Goal: Information Seeking & Learning: Learn about a topic

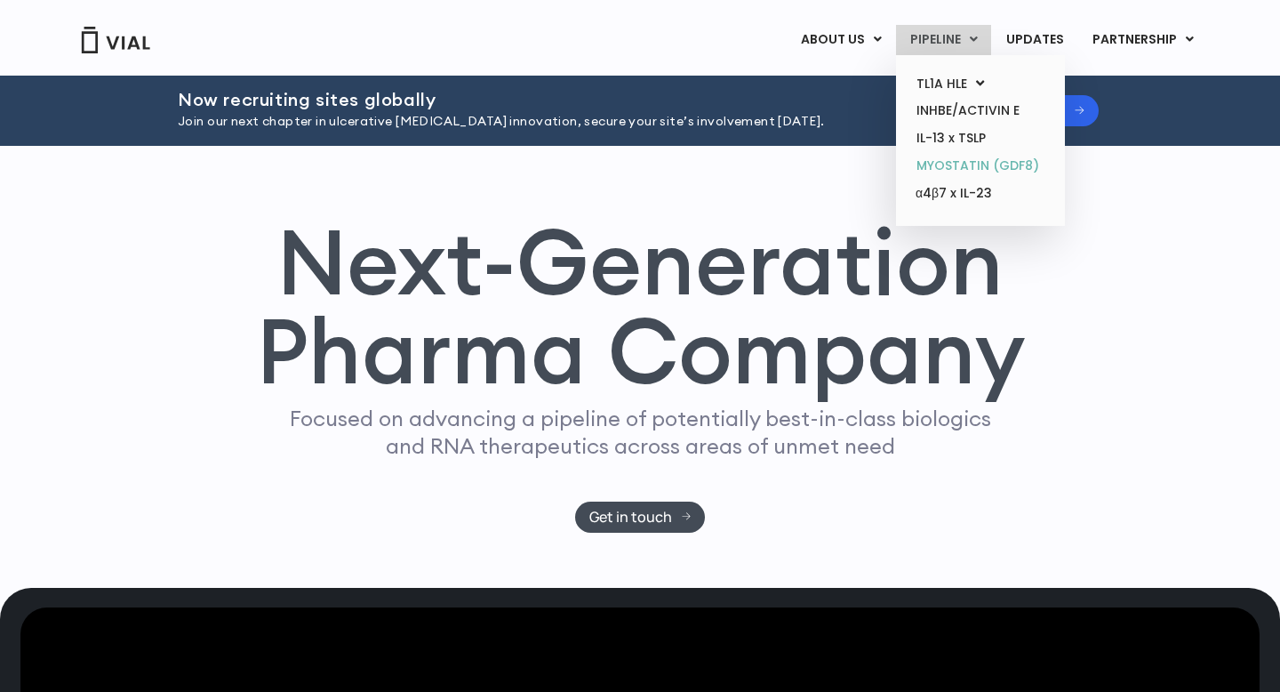
click at [957, 159] on link "MYOSTATIN (GDF8)" at bounding box center [980, 166] width 156 height 28
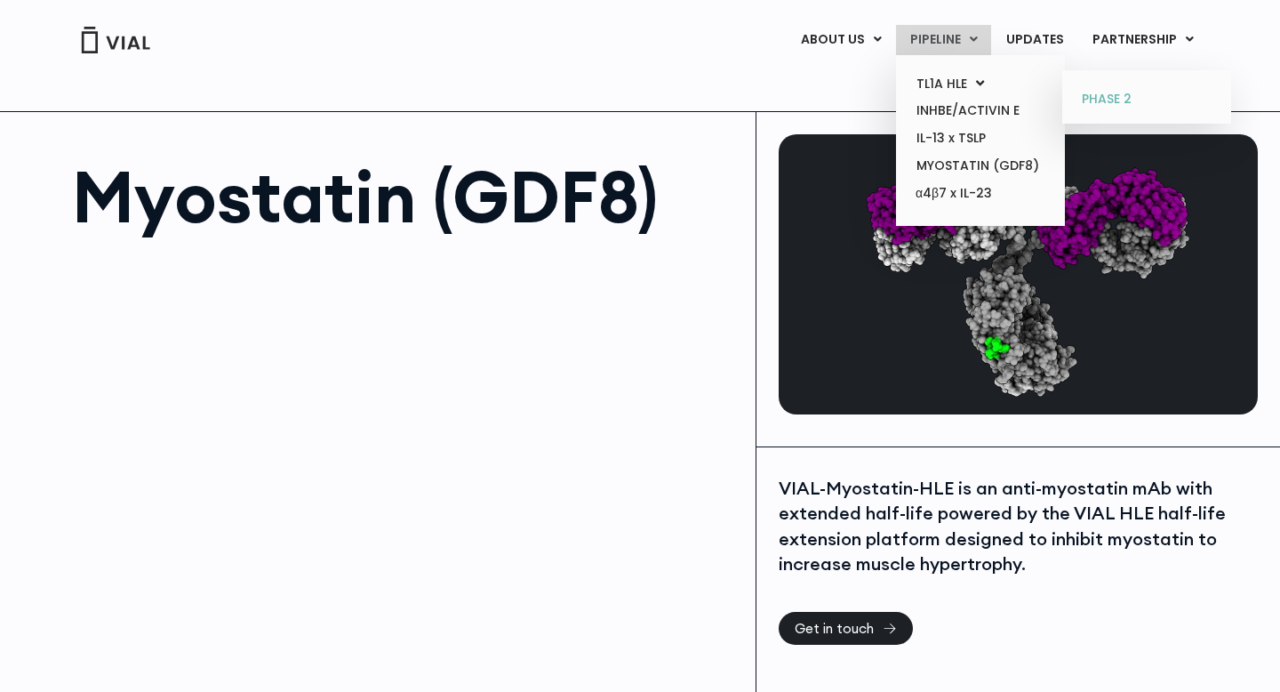
click at [1093, 98] on link "PHASE 2" at bounding box center [1146, 99] width 156 height 28
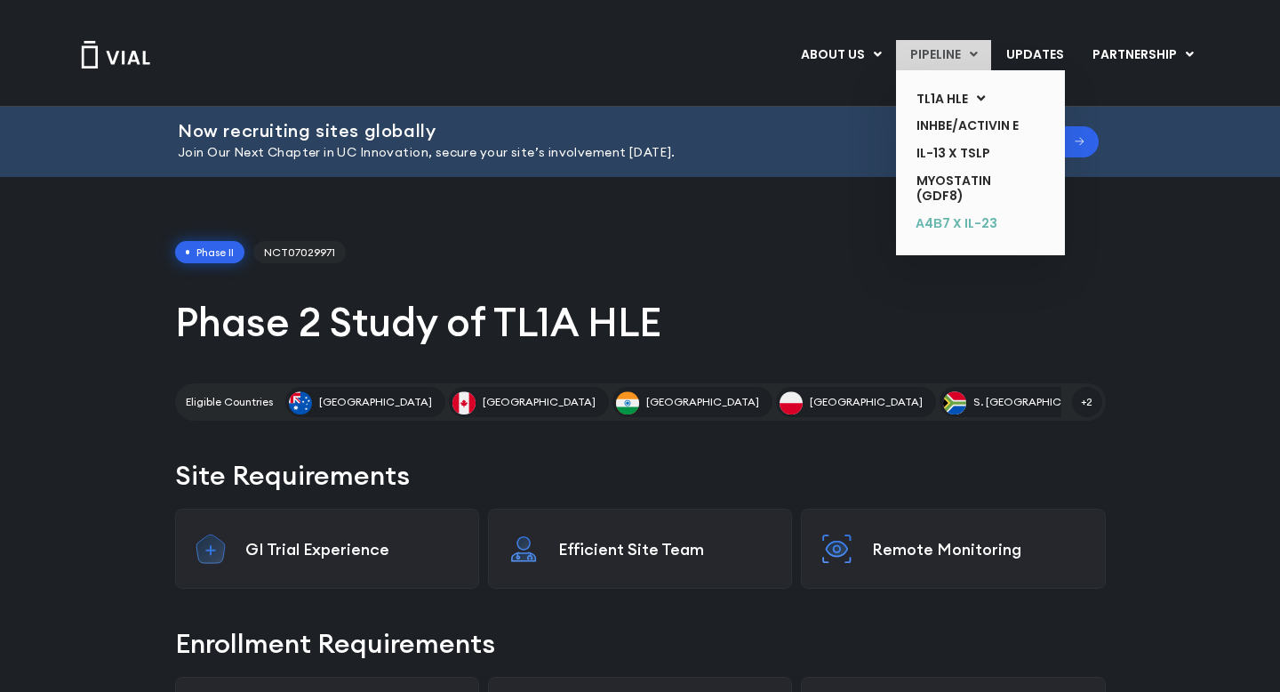
click at [951, 235] on link "α4β7 x IL-23" at bounding box center [967, 224] width 130 height 28
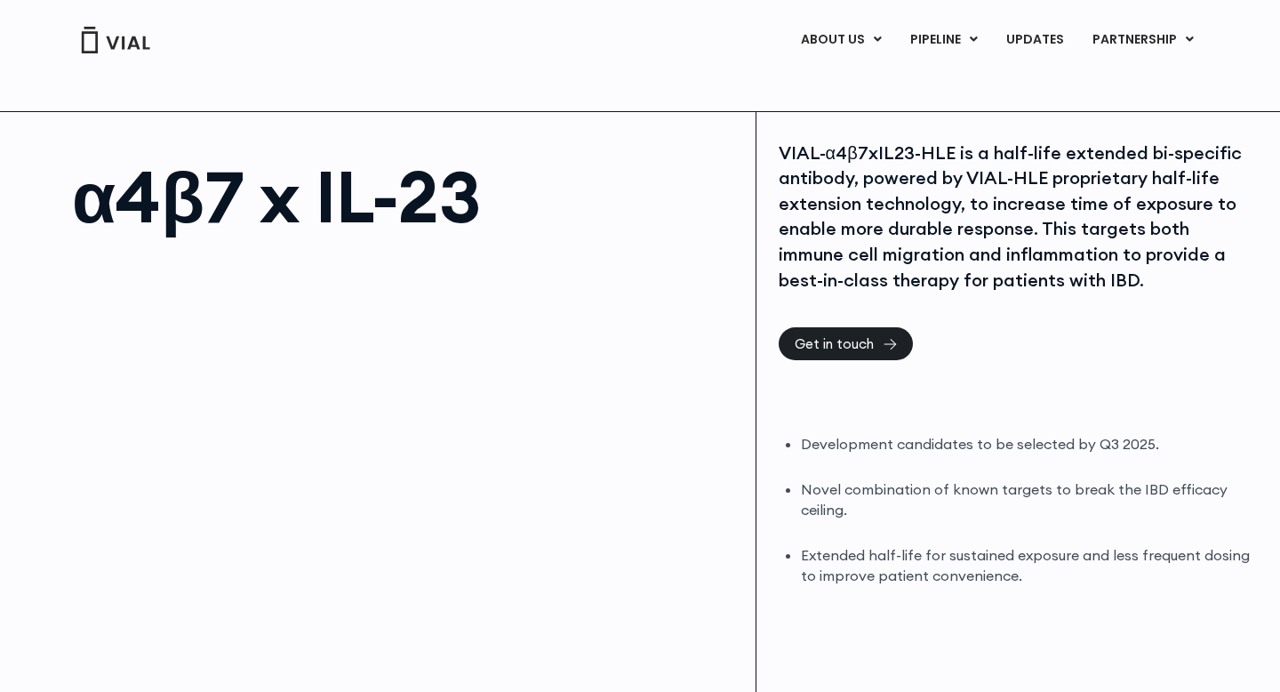
click at [924, 188] on div "VIAL-α4β7xIL23-HLE is a half-life extended bi-specific antibody, powered by VIA…" at bounding box center [1016, 216] width 475 height 153
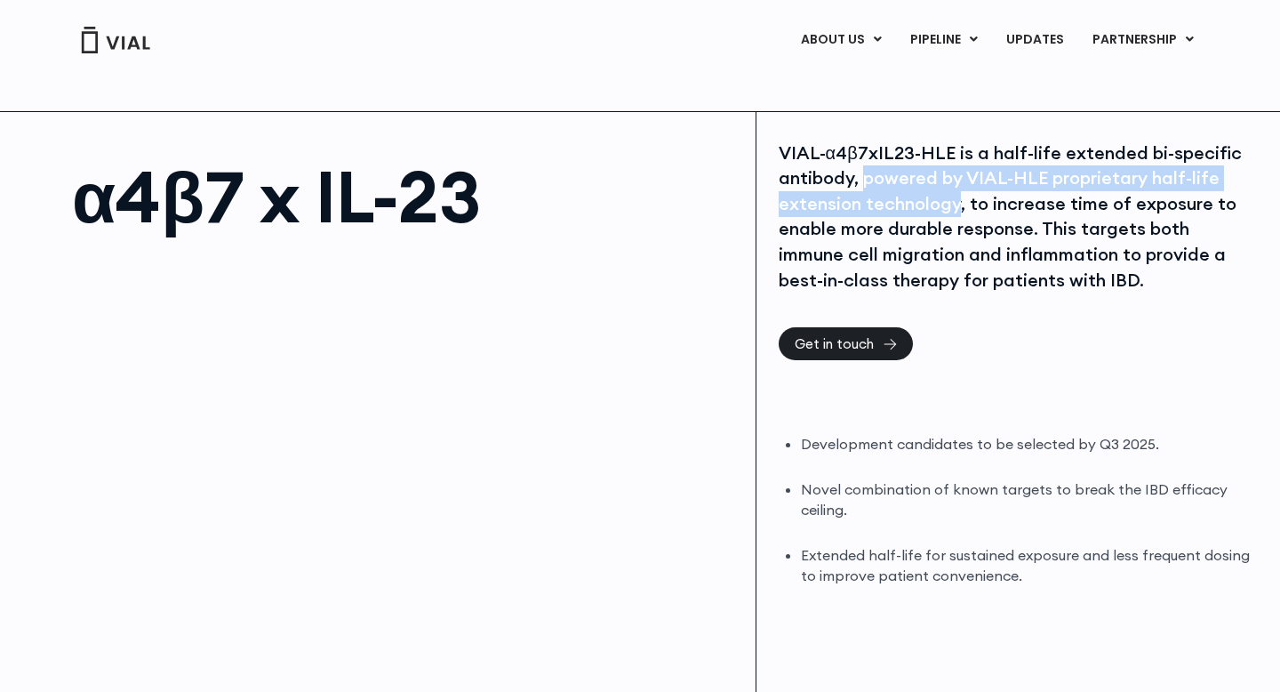
drag, startPoint x: 924, startPoint y: 188, endPoint x: 945, endPoint y: 194, distance: 22.0
click at [948, 196] on div "VIAL-α4β7xIL23-HLE is a half-life extended bi-specific antibody, powered by VIA…" at bounding box center [1016, 216] width 475 height 153
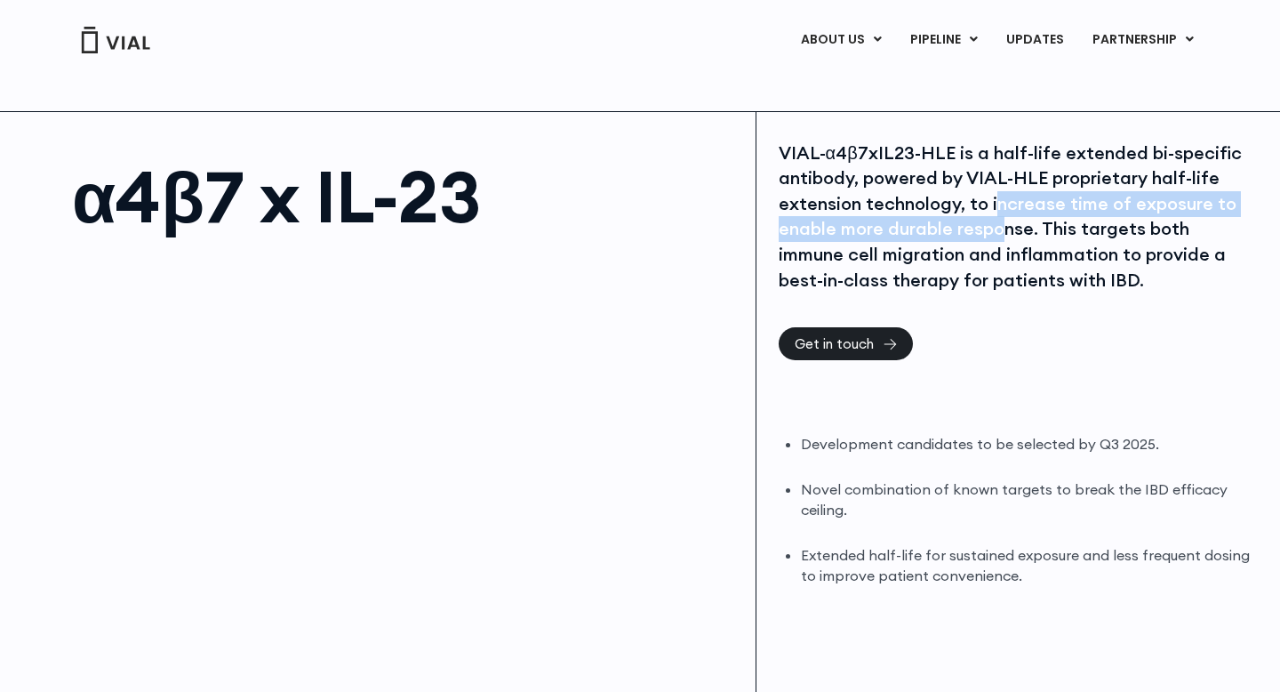
drag, startPoint x: 993, startPoint y: 204, endPoint x: 997, endPoint y: 235, distance: 30.5
click at [1000, 236] on div "VIAL-α4β7xIL23-HLE is a half-life extended bi-specific antibody, powered by VIA…" at bounding box center [1016, 216] width 475 height 153
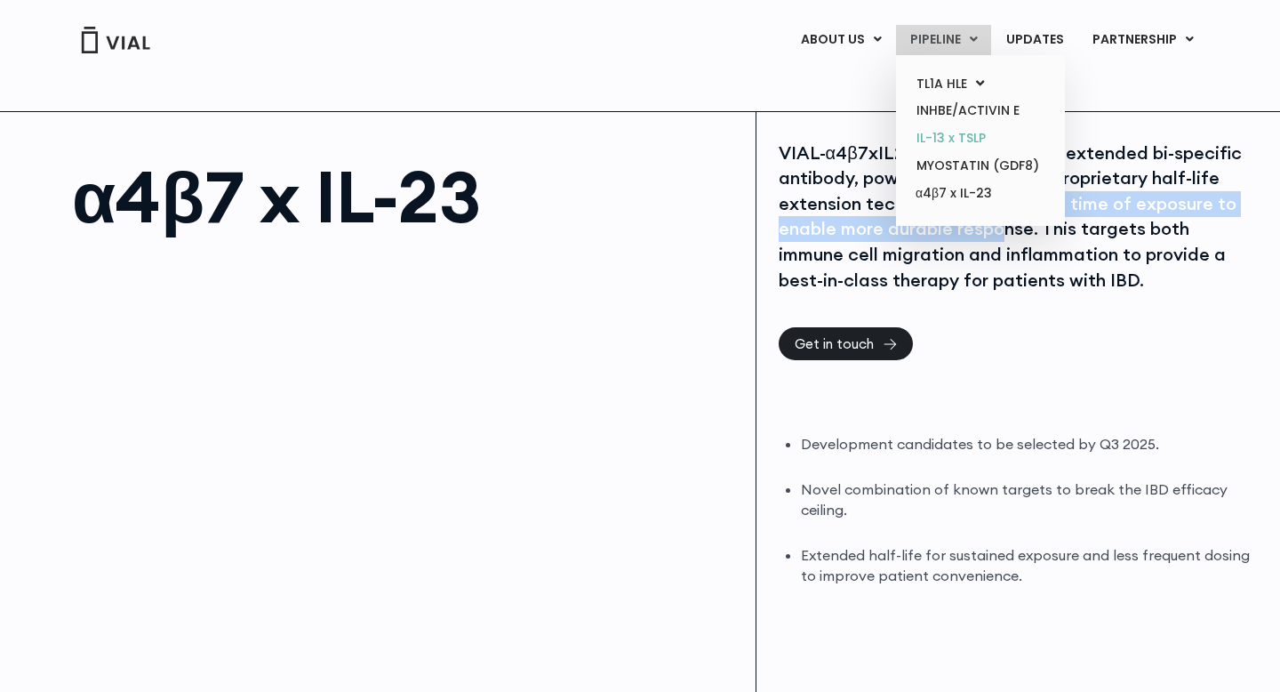
click at [963, 144] on link "IL-13 x TSLP" at bounding box center [980, 138] width 156 height 28
